Goal: Information Seeking & Learning: Understand process/instructions

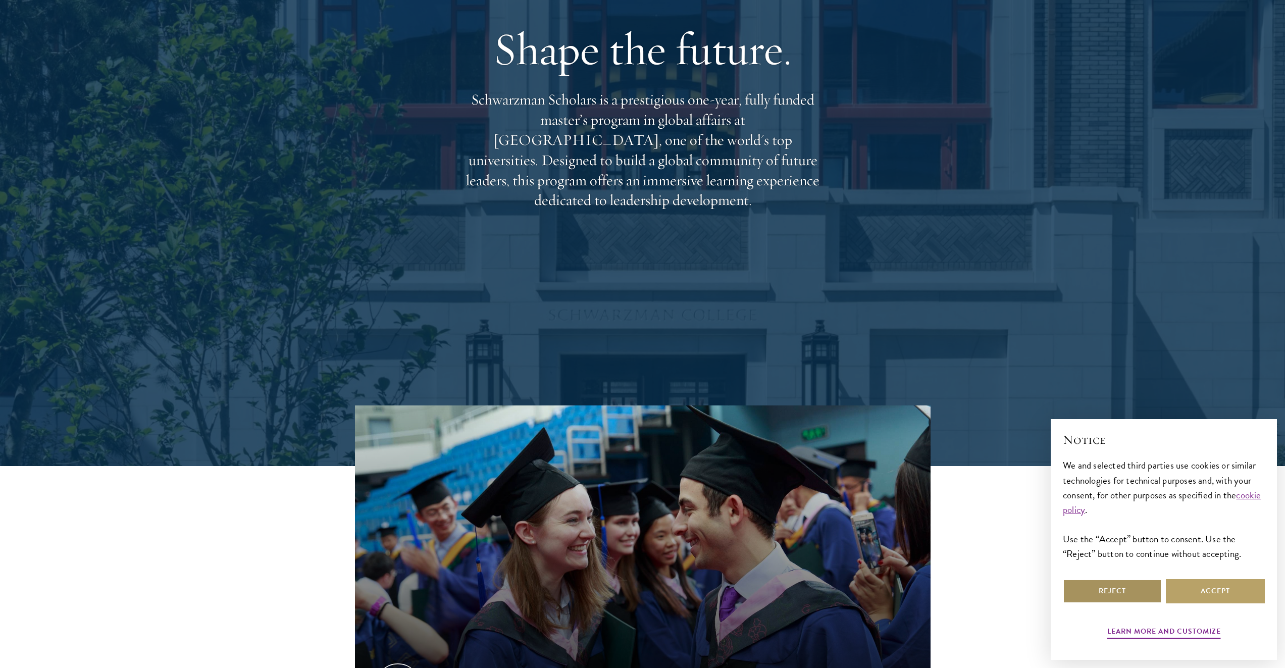
click at [1091, 586] on button "Reject" at bounding box center [1112, 591] width 99 height 24
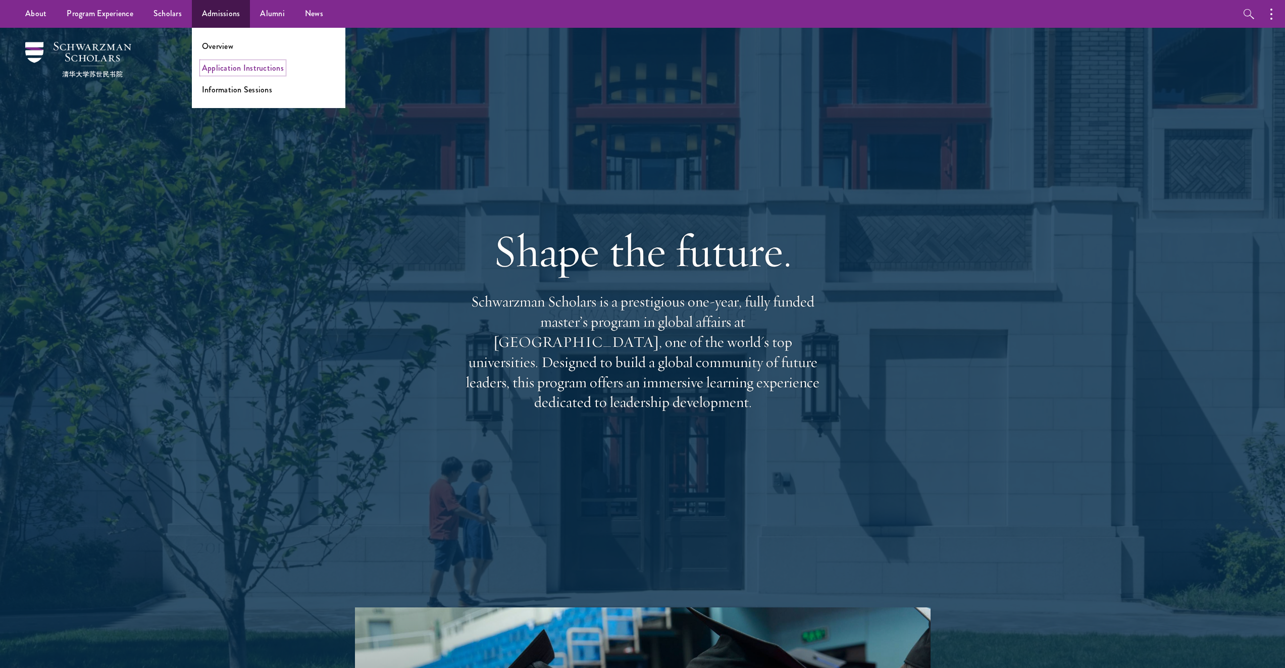
click at [231, 68] on link "Application Instructions" at bounding box center [243, 68] width 82 height 12
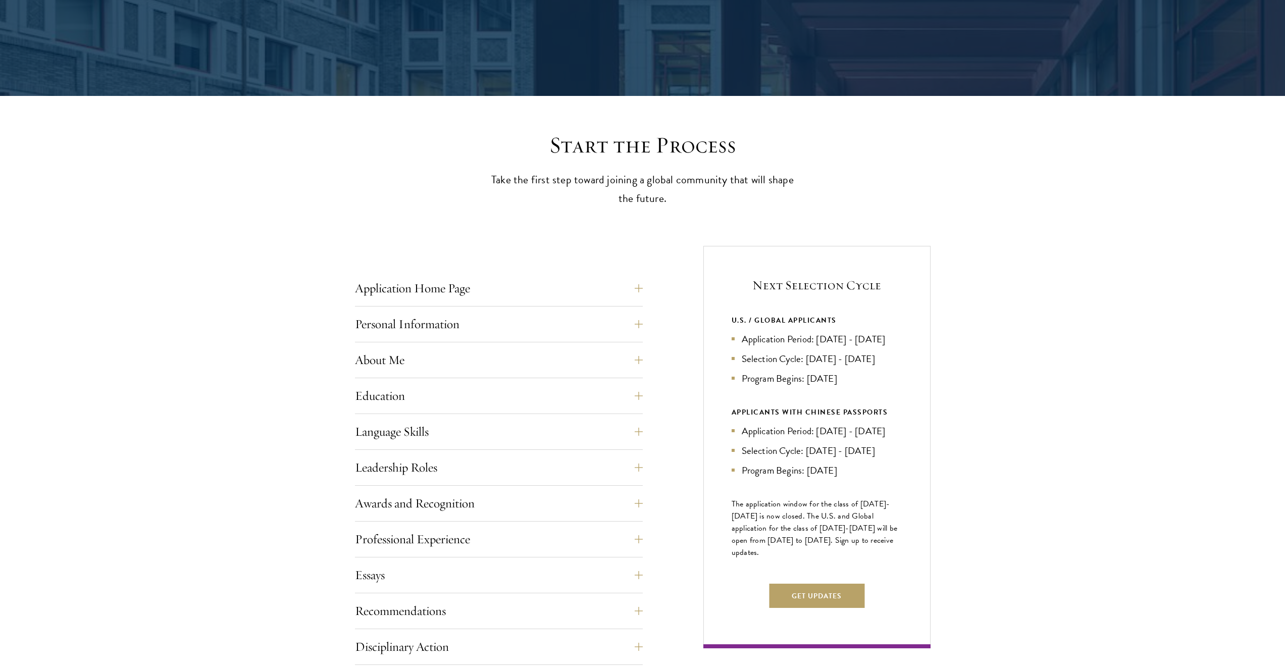
scroll to position [303, 0]
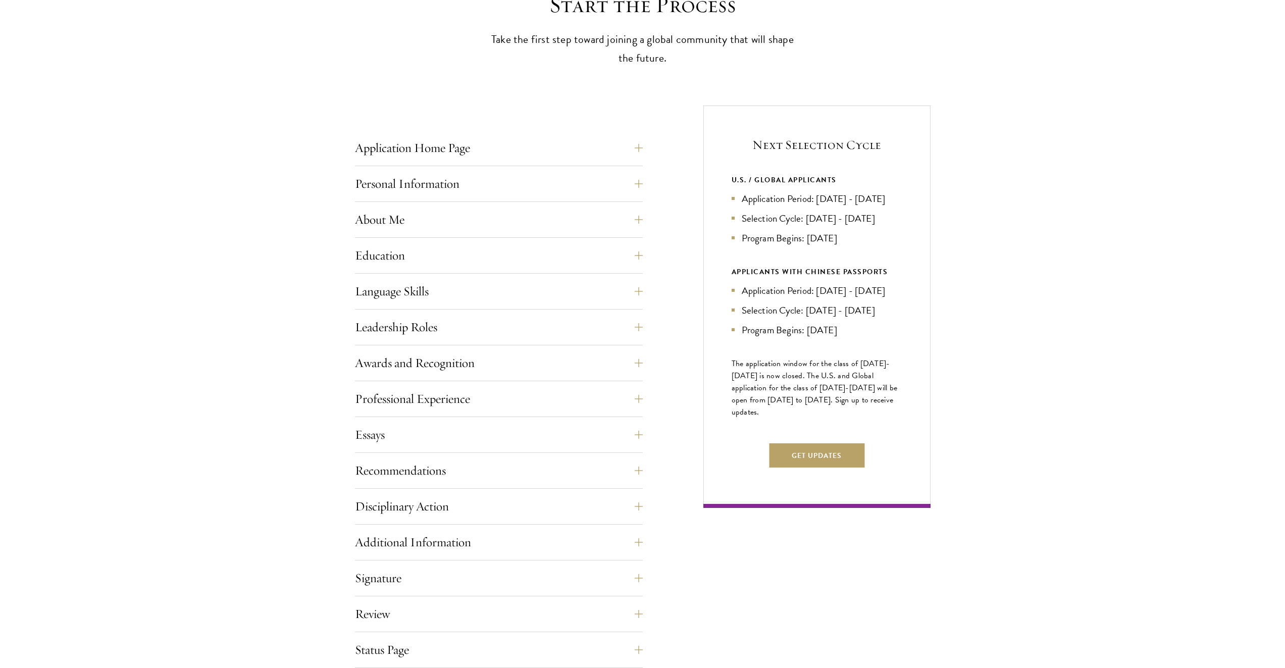
drag, startPoint x: 865, startPoint y: 201, endPoint x: 880, endPoint y: 210, distance: 17.4
click at [880, 206] on li "Application Period: Apr 2026 - Sep 2026" at bounding box center [817, 198] width 171 height 15
